Goal: Task Accomplishment & Management: Complete application form

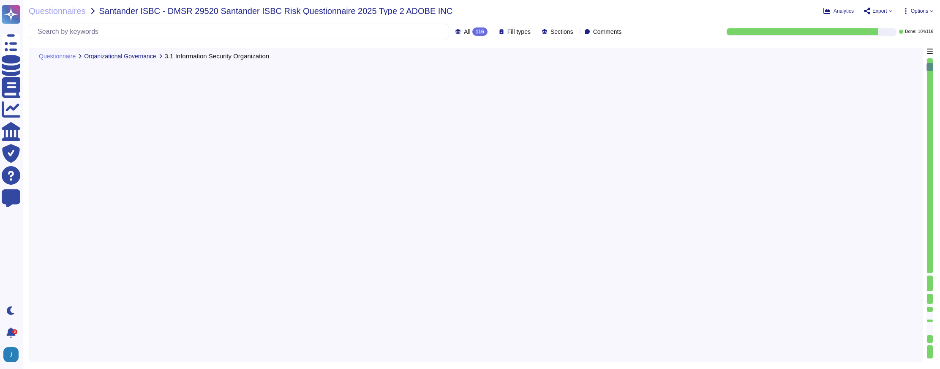
type textarea "Yes, Adobe has a dedicated Chief Security Officer (CSO) responsible for the sec…"
type textarea "Yes, Adobe has a documented Information Systems Asset Management Policy in plac…"
type textarea "Yes, Adobe has a software inventory in place to manage software on company devi…"
type textarea "Yes, Adobe has a hardware inventory in place to manage hardware. The attributes…"
type textarea "Yes, a data inventory is in place to manage client data on company devices. The…"
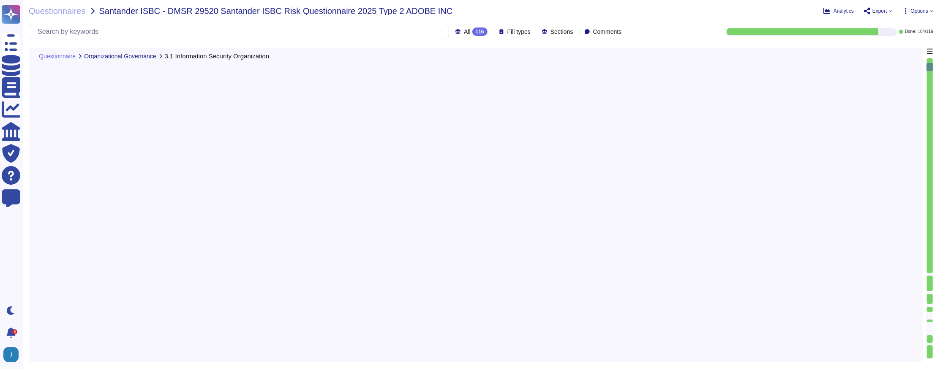
scroll to position [433, 0]
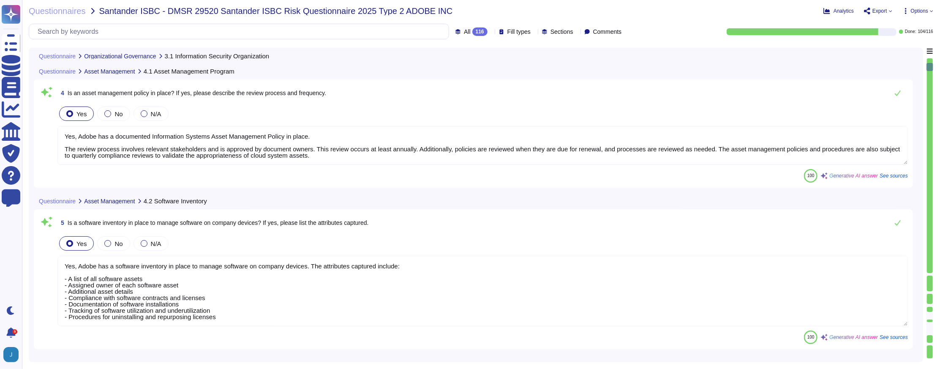
click at [924, 8] on span "Options" at bounding box center [917, 11] width 31 height 7
click at [881, 9] on span "Export" at bounding box center [879, 10] width 15 height 5
click at [878, 51] on div "Download" at bounding box center [897, 63] width 53 height 24
